Goal: Task Accomplishment & Management: Manage account settings

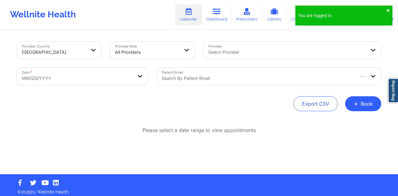
select select "2025-8"
select select "2025-9"
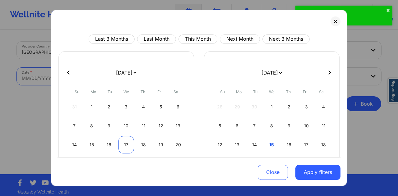
click at [123, 146] on div "17" at bounding box center [126, 144] width 16 height 17
select select "2025-8"
select select "2025-9"
select select "2025-8"
select select "2025-9"
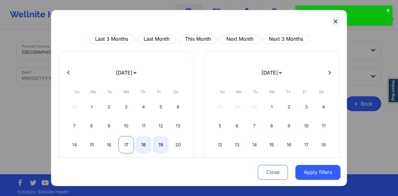
select select "2025-8"
select select "2025-9"
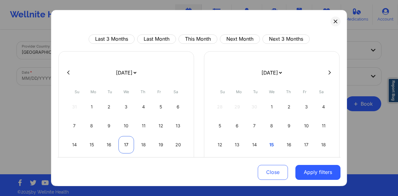
click at [130, 144] on div "17" at bounding box center [126, 144] width 16 height 17
select select "2025-8"
select select "2025-9"
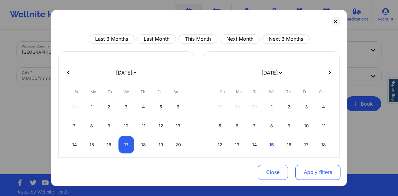
click at [317, 170] on button "Apply filters" at bounding box center [317, 172] width 45 height 15
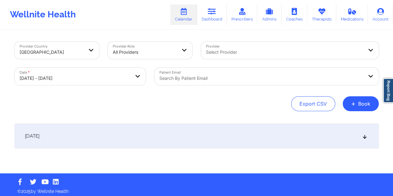
click at [203, 79] on div at bounding box center [261, 78] width 204 height 7
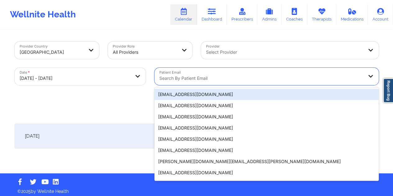
paste input "[EMAIL_ADDRESS][DOMAIN_NAME]"
type input "[EMAIL_ADDRESS][DOMAIN_NAME]"
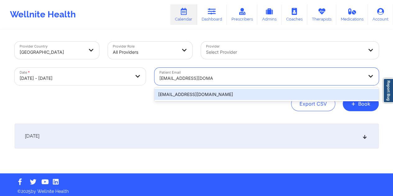
click at [192, 94] on div "[EMAIL_ADDRESS][DOMAIN_NAME]" at bounding box center [266, 94] width 224 height 11
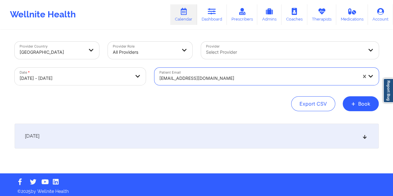
click at [193, 133] on div "[DATE]" at bounding box center [197, 136] width 364 height 25
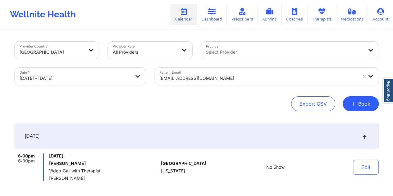
click at [200, 78] on div at bounding box center [258, 78] width 198 height 7
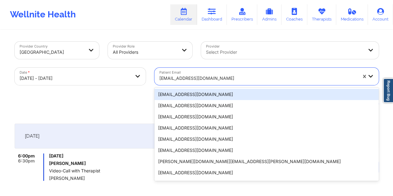
paste input "[PERSON_NAME][EMAIL_ADDRESS][PERSON_NAME][DOMAIN_NAME]"
type input "[PERSON_NAME][EMAIL_ADDRESS][PERSON_NAME][DOMAIN_NAME]"
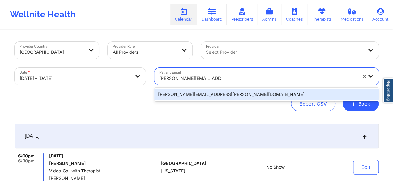
click at [186, 97] on div "[PERSON_NAME][EMAIL_ADDRESS][PERSON_NAME][DOMAIN_NAME]" at bounding box center [266, 94] width 224 height 11
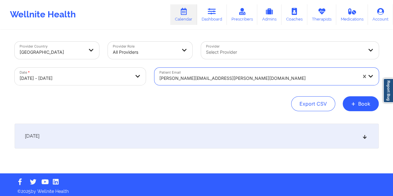
click at [189, 142] on div "[DATE]" at bounding box center [197, 136] width 364 height 25
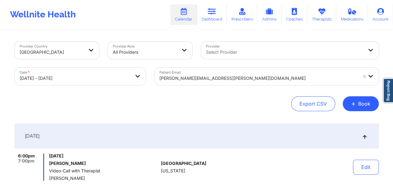
click at [200, 75] on div at bounding box center [258, 78] width 198 height 7
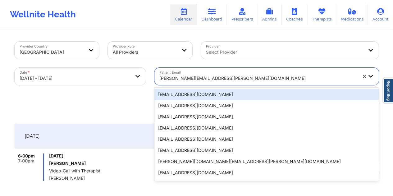
paste input "[EMAIL_ADDRESS][DOMAIN_NAME]"
type input "[EMAIL_ADDRESS][DOMAIN_NAME]"
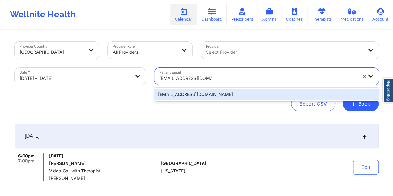
click at [184, 95] on div "[EMAIL_ADDRESS][DOMAIN_NAME]" at bounding box center [266, 94] width 224 height 11
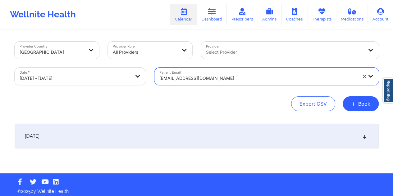
click at [216, 136] on div "[DATE]" at bounding box center [197, 136] width 364 height 25
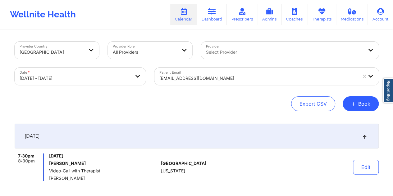
click at [183, 78] on div at bounding box center [258, 78] width 198 height 7
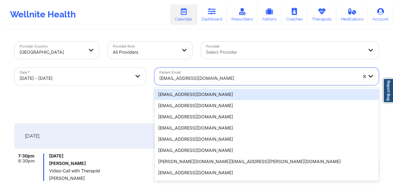
paste input "[EMAIL_ADDRESS][DOMAIN_NAME]"
type input "[EMAIL_ADDRESS][DOMAIN_NAME]"
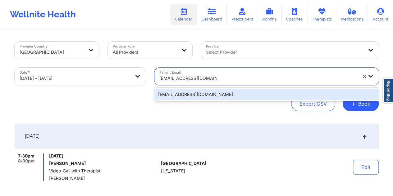
click at [175, 94] on div "[EMAIL_ADDRESS][DOMAIN_NAME]" at bounding box center [266, 94] width 224 height 11
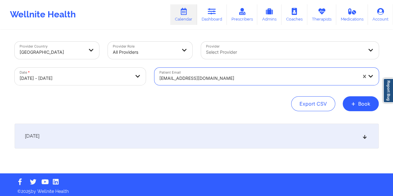
click at [179, 130] on div "[DATE]" at bounding box center [197, 136] width 364 height 25
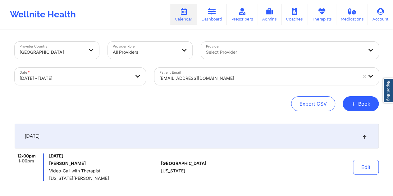
click at [215, 83] on div "[EMAIL_ADDRESS][DOMAIN_NAME]" at bounding box center [258, 78] width 198 height 14
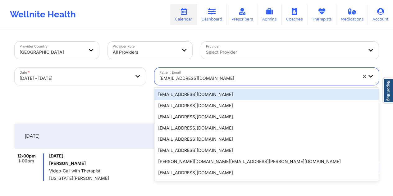
paste input "[EMAIL_ADDRESS][DOMAIN_NAME]"
type input "[EMAIL_ADDRESS][DOMAIN_NAME]"
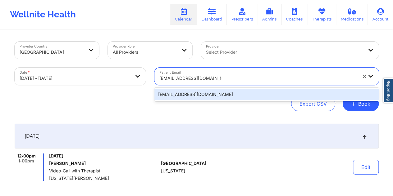
click at [183, 96] on div "[EMAIL_ADDRESS][DOMAIN_NAME]" at bounding box center [266, 94] width 224 height 11
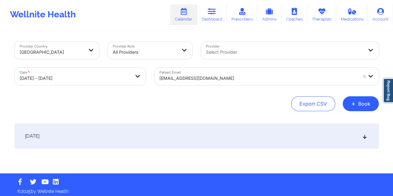
click at [183, 138] on div "[DATE]" at bounding box center [197, 136] width 364 height 25
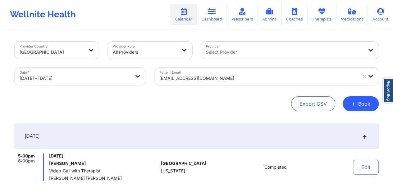
click at [74, 164] on h6 "[PERSON_NAME]" at bounding box center [103, 163] width 109 height 5
copy h6 "Roche"
click at [86, 162] on h6 "[PERSON_NAME]" at bounding box center [103, 163] width 109 height 5
drag, startPoint x: 80, startPoint y: 161, endPoint x: 58, endPoint y: 161, distance: 21.4
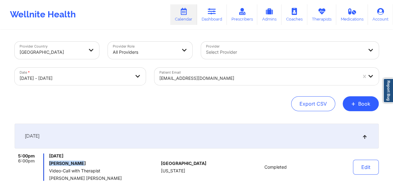
click at [48, 162] on div "5:00pm 6:00pm [DATE] [PERSON_NAME] Video-Call with Therapist [PERSON_NAME] [PER…" at bounding box center [87, 166] width 144 height 27
copy h6 "[PERSON_NAME]"
click at [209, 77] on div at bounding box center [258, 78] width 198 height 7
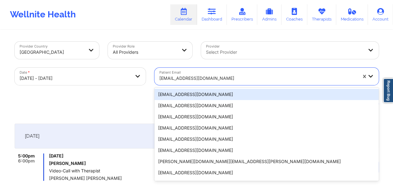
paste input "[EMAIL_ADDRESS][DOMAIN_NAME]"
type input "[EMAIL_ADDRESS][DOMAIN_NAME]"
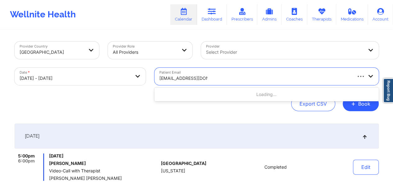
click at [191, 95] on div "Loading..." at bounding box center [266, 94] width 224 height 11
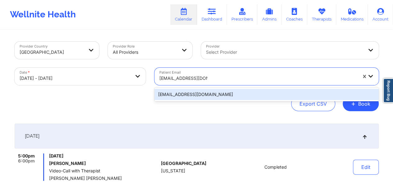
click at [194, 96] on div "[EMAIL_ADDRESS][DOMAIN_NAME]" at bounding box center [266, 94] width 224 height 11
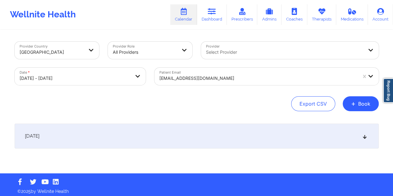
click at [186, 145] on div "[DATE]" at bounding box center [197, 136] width 364 height 25
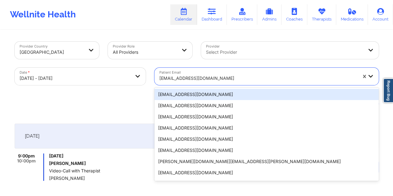
click at [198, 80] on div at bounding box center [258, 78] width 198 height 7
paste input "[EMAIL_ADDRESS][DOMAIN_NAME]"
type input "[EMAIL_ADDRESS][DOMAIN_NAME]"
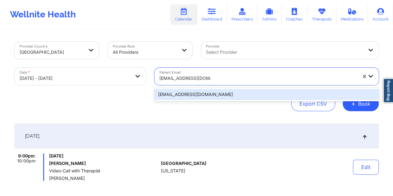
click at [184, 95] on div "[EMAIL_ADDRESS][DOMAIN_NAME]" at bounding box center [266, 94] width 224 height 11
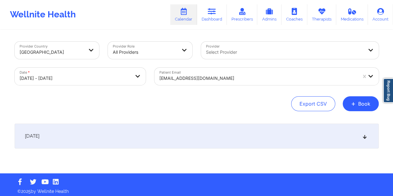
click at [179, 128] on div "[DATE]" at bounding box center [197, 136] width 364 height 25
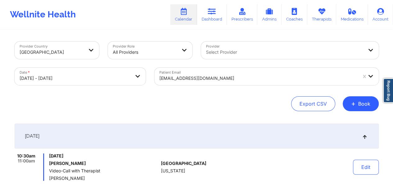
click at [199, 75] on div at bounding box center [258, 78] width 198 height 7
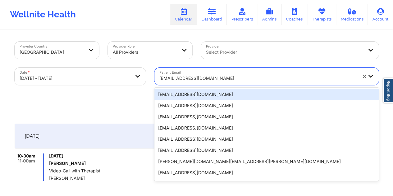
paste input "[EMAIL_ADDRESS][DOMAIN_NAME]"
type input "[EMAIL_ADDRESS][DOMAIN_NAME]"
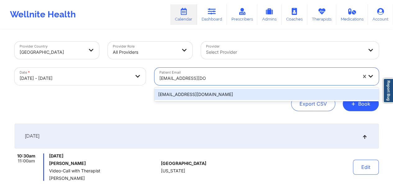
click at [183, 95] on div "[EMAIL_ADDRESS][DOMAIN_NAME]" at bounding box center [266, 94] width 224 height 11
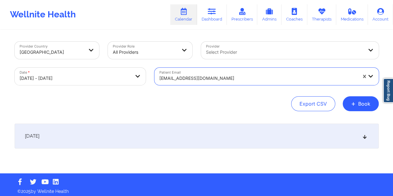
click at [185, 134] on div "[DATE]" at bounding box center [197, 136] width 364 height 25
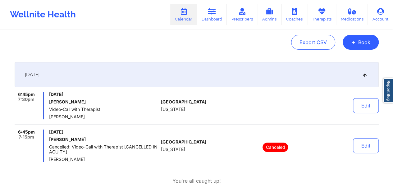
scroll to position [62, 0]
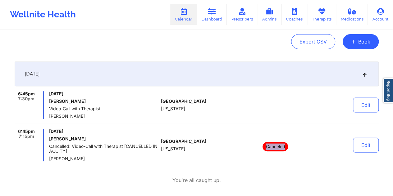
drag, startPoint x: 284, startPoint y: 146, endPoint x: 265, endPoint y: 146, distance: 19.9
click at [265, 146] on p "Canceled" at bounding box center [274, 146] width 25 height 9
copy p "Canceled"
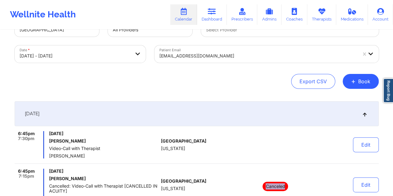
scroll to position [0, 0]
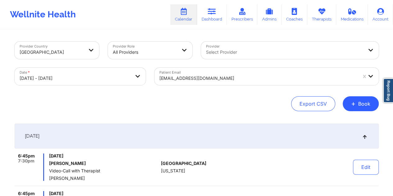
click at [194, 76] on div at bounding box center [258, 78] width 198 height 7
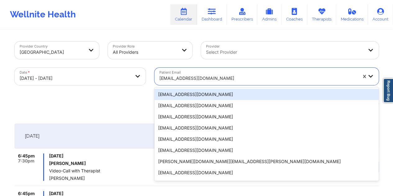
paste input "[EMAIL_ADDRESS][DOMAIN_NAME]"
type input "[EMAIL_ADDRESS][DOMAIN_NAME]"
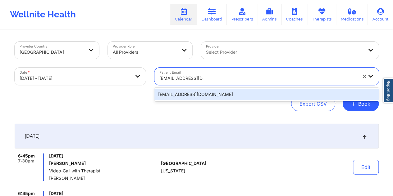
click at [190, 96] on div "[EMAIL_ADDRESS][DOMAIN_NAME]" at bounding box center [266, 94] width 224 height 11
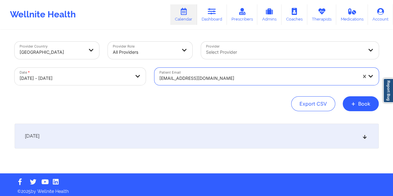
click at [196, 134] on div "[DATE]" at bounding box center [197, 136] width 364 height 25
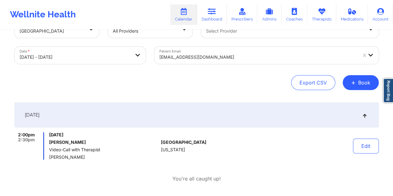
scroll to position [31, 0]
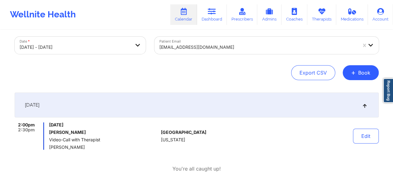
click at [198, 46] on div at bounding box center [258, 46] width 198 height 7
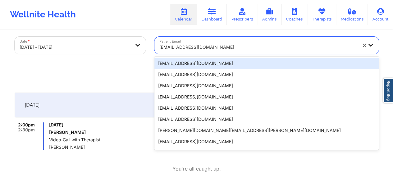
paste input "[PERSON_NAME][EMAIL_ADDRESS][DOMAIN_NAME]"
type input "[PERSON_NAME][EMAIL_ADDRESS][DOMAIN_NAME]"
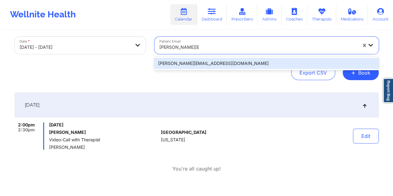
click at [184, 66] on div "[PERSON_NAME][EMAIL_ADDRESS][DOMAIN_NAME]" at bounding box center [266, 63] width 224 height 11
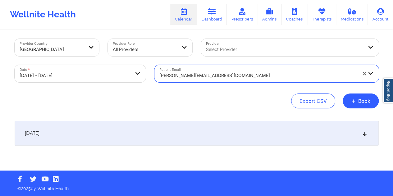
scroll to position [2, 0]
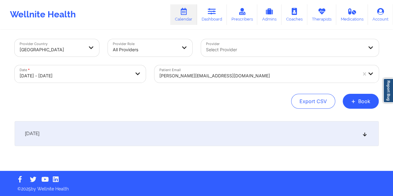
drag, startPoint x: 188, startPoint y: 134, endPoint x: 184, endPoint y: 136, distance: 3.6
click at [188, 134] on div "[DATE]" at bounding box center [197, 133] width 364 height 25
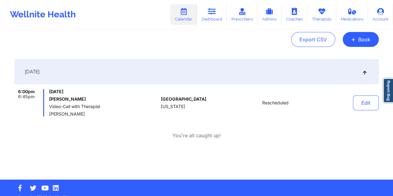
scroll to position [65, 0]
drag, startPoint x: 289, startPoint y: 102, endPoint x: 262, endPoint y: 102, distance: 26.7
click at [262, 102] on div "Rescheduled" at bounding box center [275, 102] width 86 height 27
copy span "Rescheduled"
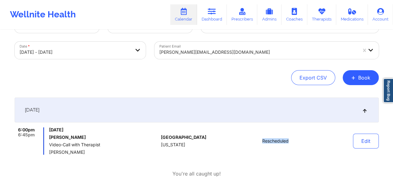
scroll to position [0, 0]
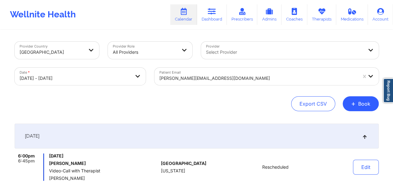
click at [199, 66] on div "Patient Email [PERSON_NAME][EMAIL_ADDRESS][DOMAIN_NAME]" at bounding box center [266, 76] width 233 height 26
click at [198, 75] on div at bounding box center [258, 78] width 198 height 7
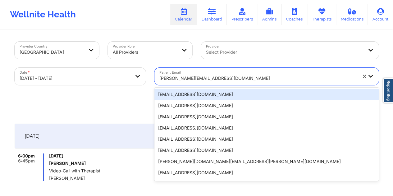
paste input "[PERSON_NAME][EMAIL_ADDRESS][PERSON_NAME][DOMAIN_NAME]"
type input "[PERSON_NAME][EMAIL_ADDRESS][PERSON_NAME][DOMAIN_NAME]"
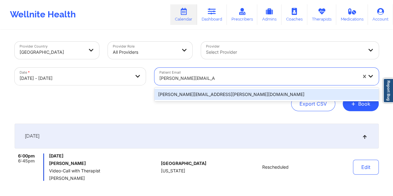
click at [189, 96] on div "[PERSON_NAME][EMAIL_ADDRESS][PERSON_NAME][DOMAIN_NAME]" at bounding box center [266, 94] width 224 height 11
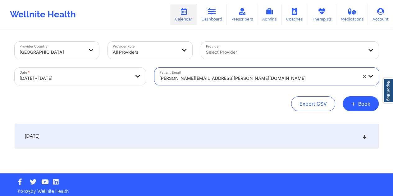
click at [215, 137] on div "[DATE]" at bounding box center [197, 136] width 364 height 25
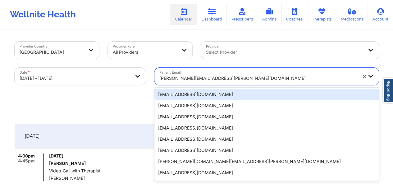
click at [204, 75] on div at bounding box center [258, 78] width 198 height 7
paste input "[EMAIL_ADDRESS][DOMAIN_NAME]"
type input "[EMAIL_ADDRESS][DOMAIN_NAME]"
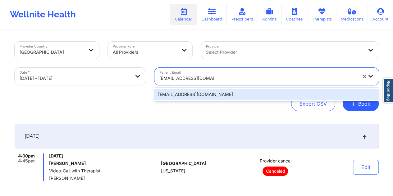
click at [185, 98] on div "[EMAIL_ADDRESS][DOMAIN_NAME]" at bounding box center [266, 94] width 224 height 11
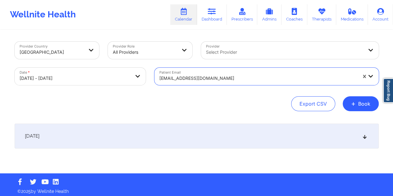
click at [184, 136] on div "[DATE]" at bounding box center [197, 136] width 364 height 25
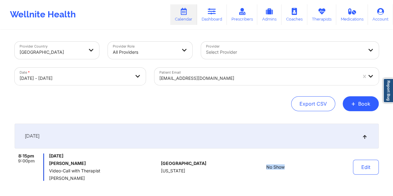
drag, startPoint x: 284, startPoint y: 167, endPoint x: 267, endPoint y: 166, distance: 17.7
click at [267, 166] on span "No Show" at bounding box center [275, 167] width 18 height 5
copy span "No Show"
click at [216, 53] on div at bounding box center [284, 51] width 157 height 7
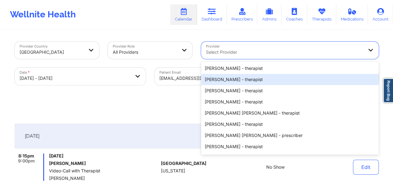
click at [181, 79] on div at bounding box center [258, 78] width 198 height 7
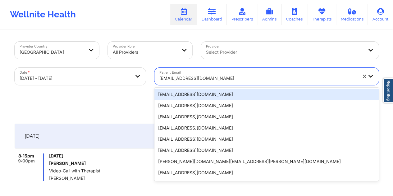
paste input "[EMAIL_ADDRESS][DOMAIN_NAME]"
type input "[EMAIL_ADDRESS][DOMAIN_NAME]"
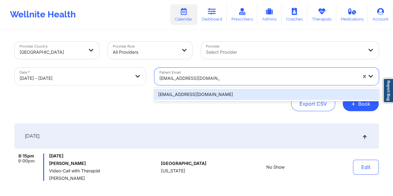
click at [181, 97] on div "[EMAIL_ADDRESS][DOMAIN_NAME]" at bounding box center [266, 94] width 224 height 11
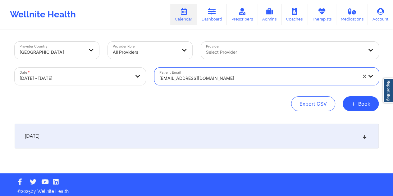
click at [193, 139] on div "[DATE]" at bounding box center [197, 136] width 364 height 25
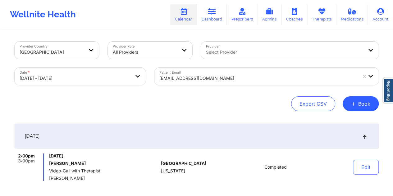
click at [70, 164] on h6 "[PERSON_NAME]" at bounding box center [103, 163] width 109 height 5
copy h6 "[PERSON_NAME]"
click at [85, 163] on h6 "[PERSON_NAME]" at bounding box center [103, 163] width 109 height 5
drag, startPoint x: 84, startPoint y: 162, endPoint x: 50, endPoint y: 162, distance: 33.9
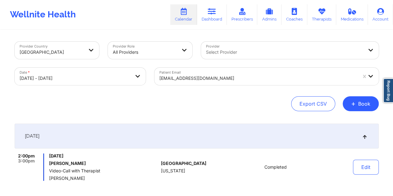
click at [50, 162] on h6 "[PERSON_NAME]" at bounding box center [103, 163] width 109 height 5
copy h6 "[PERSON_NAME]"
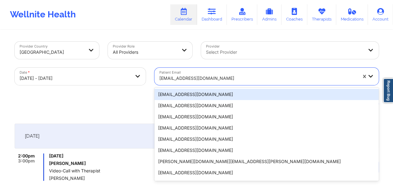
click at [206, 80] on div at bounding box center [258, 78] width 198 height 7
paste input "[EMAIL_ADDRESS][DOMAIN_NAME]"
type input "[EMAIL_ADDRESS][DOMAIN_NAME]"
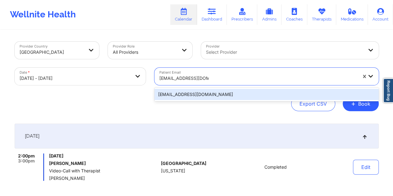
click at [191, 97] on div "[EMAIL_ADDRESS][DOMAIN_NAME]" at bounding box center [266, 94] width 224 height 11
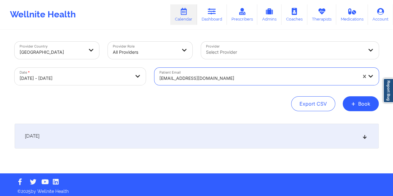
click at [194, 140] on div "[DATE]" at bounding box center [197, 136] width 364 height 25
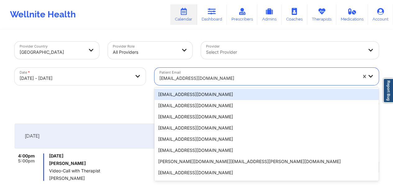
click at [209, 77] on div at bounding box center [258, 78] width 198 height 7
paste input "[EMAIL_ADDRESS][DOMAIN_NAME]"
type input "[EMAIL_ADDRESS][DOMAIN_NAME]"
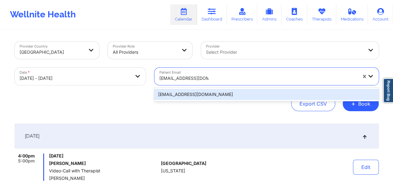
click at [196, 93] on div "[EMAIL_ADDRESS][DOMAIN_NAME]" at bounding box center [266, 94] width 224 height 11
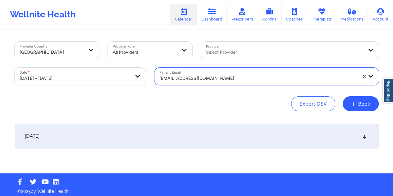
click at [195, 132] on div "[DATE]" at bounding box center [197, 136] width 364 height 25
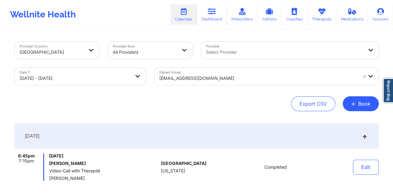
drag, startPoint x: 85, startPoint y: 163, endPoint x: 49, endPoint y: 163, distance: 35.7
click at [49, 163] on h6 "[PERSON_NAME]" at bounding box center [103, 163] width 109 height 5
copy h6 "[PERSON_NAME]"
click at [199, 77] on div at bounding box center [258, 78] width 198 height 7
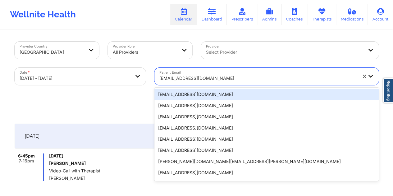
paste input "[EMAIL_ADDRESS][DOMAIN_NAME]"
type input "[EMAIL_ADDRESS][DOMAIN_NAME]"
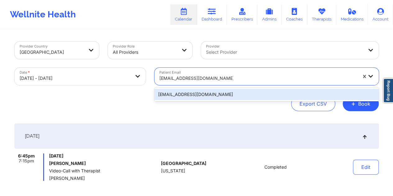
click at [185, 93] on div "[EMAIL_ADDRESS][DOMAIN_NAME]" at bounding box center [266, 94] width 224 height 11
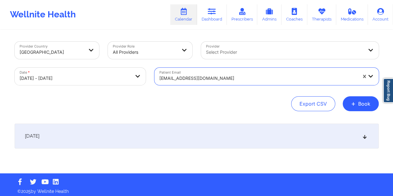
click at [150, 139] on div "[DATE]" at bounding box center [197, 136] width 364 height 25
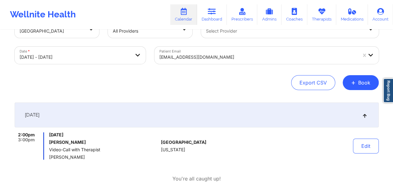
scroll to position [31, 0]
